Goal: Task Accomplishment & Management: Manage account settings

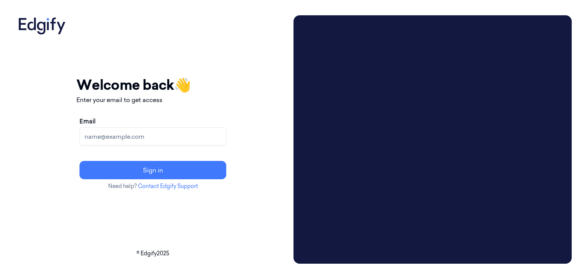
click at [161, 132] on input "Email" at bounding box center [152, 136] width 147 height 18
type input "[PERSON_NAME][EMAIL_ADDRESS]"
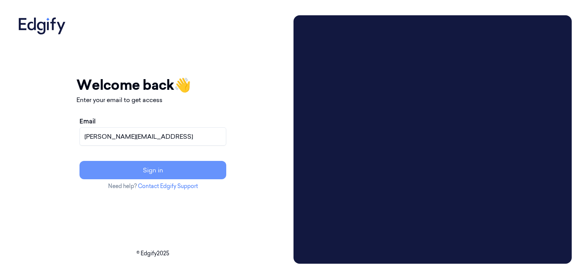
click at [172, 168] on button "Sign in" at bounding box center [152, 170] width 147 height 18
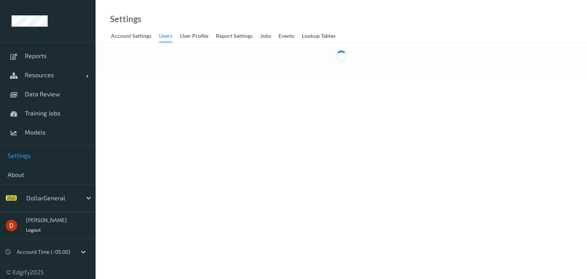
click at [38, 153] on span "Settings" at bounding box center [48, 156] width 80 height 8
click at [174, 35] on link "users" at bounding box center [169, 36] width 21 height 11
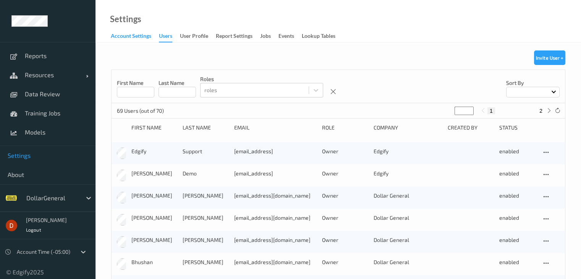
click at [134, 36] on div "Account Settings" at bounding box center [131, 37] width 40 height 10
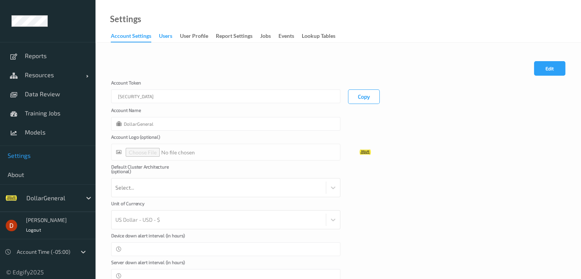
click at [164, 36] on div "users" at bounding box center [165, 37] width 13 height 10
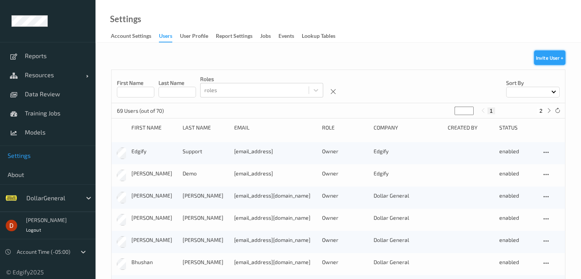
click at [552, 54] on button "Invite User +" at bounding box center [549, 57] width 31 height 15
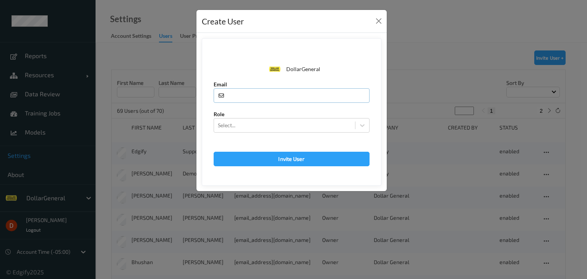
click at [254, 98] on input "text" at bounding box center [292, 95] width 156 height 15
type input "ofirm@edgify.ai"
click at [266, 121] on div at bounding box center [284, 125] width 133 height 9
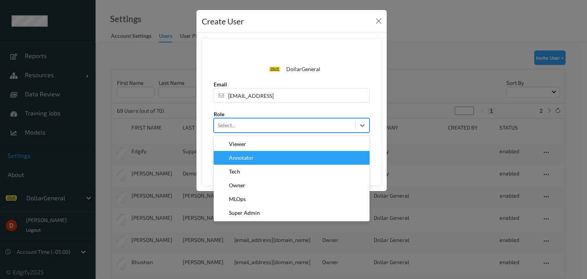
click at [262, 157] on div "Annotator" at bounding box center [291, 158] width 147 height 8
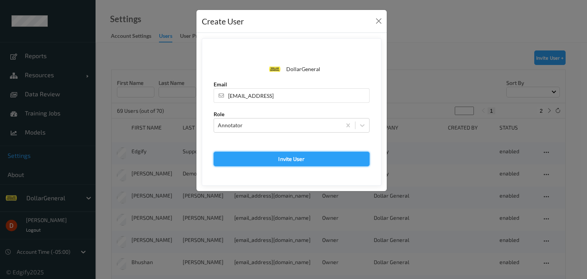
click at [268, 155] on button "Invite User" at bounding box center [292, 159] width 156 height 15
